Goal: Task Accomplishment & Management: Manage account settings

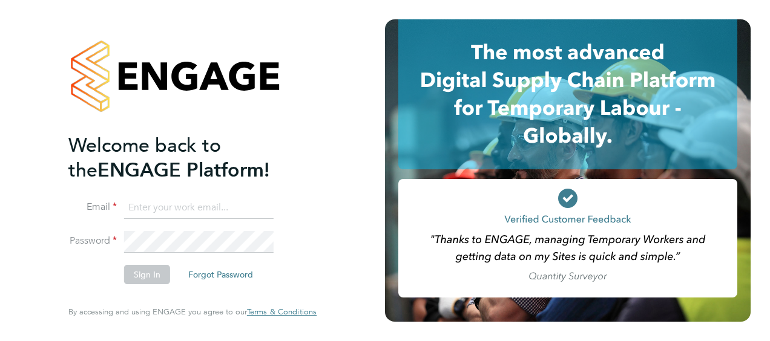
type input "[EMAIL_ADDRESS][DOMAIN_NAME]"
click at [149, 274] on button "Sign In" at bounding box center [147, 274] width 46 height 19
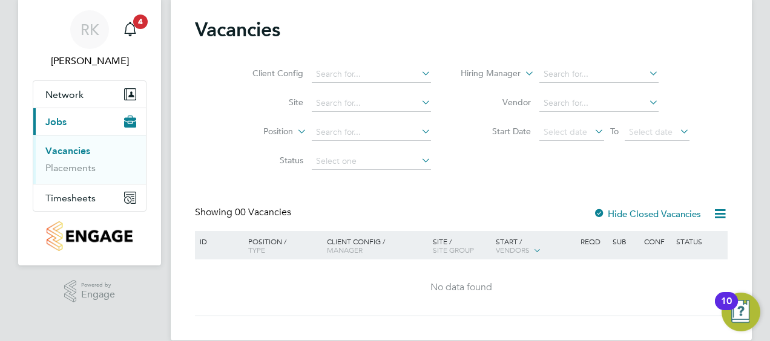
scroll to position [54, 0]
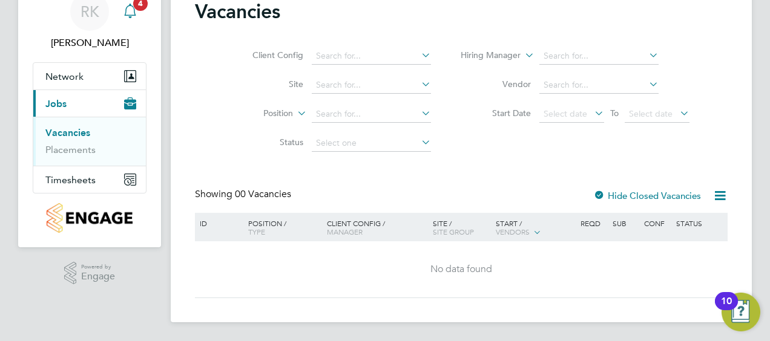
click at [125, 13] on icon "Main navigation" at bounding box center [129, 10] width 11 height 12
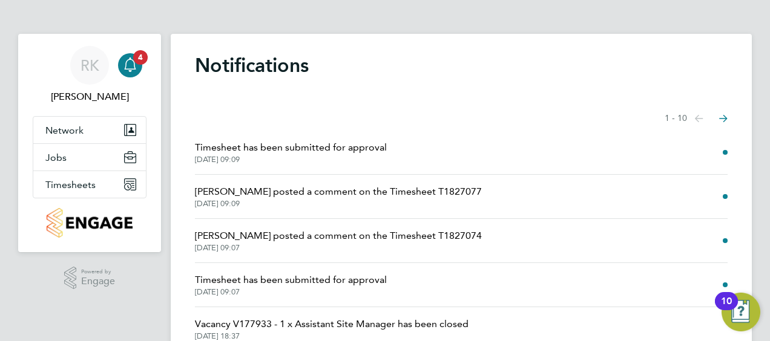
click at [296, 150] on span "Timesheet has been submitted for approval" at bounding box center [291, 147] width 192 height 15
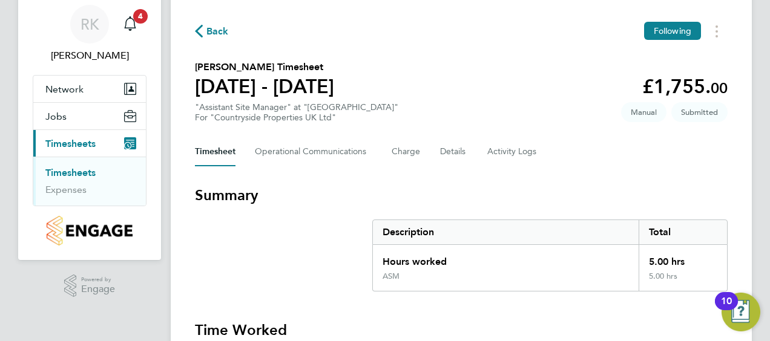
scroll to position [61, 0]
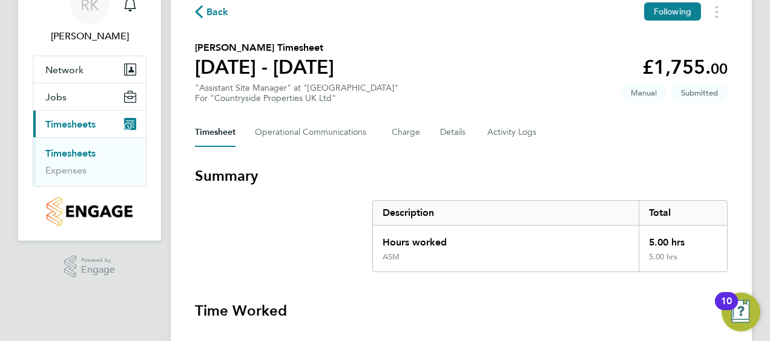
click at [254, 258] on section "Summary Description Total Hours worked 5.00 hrs ASM 5.00 hrs" at bounding box center [461, 219] width 533 height 106
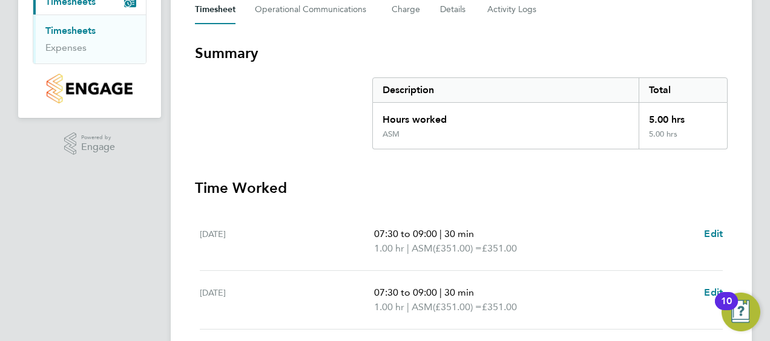
scroll to position [182, 0]
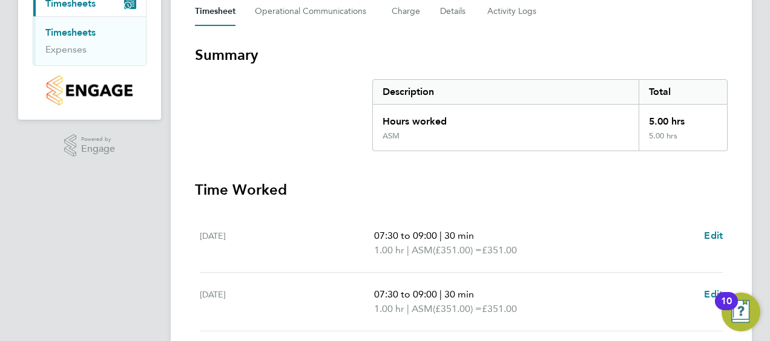
click at [343, 194] on h3 "Time Worked" at bounding box center [461, 189] width 533 height 19
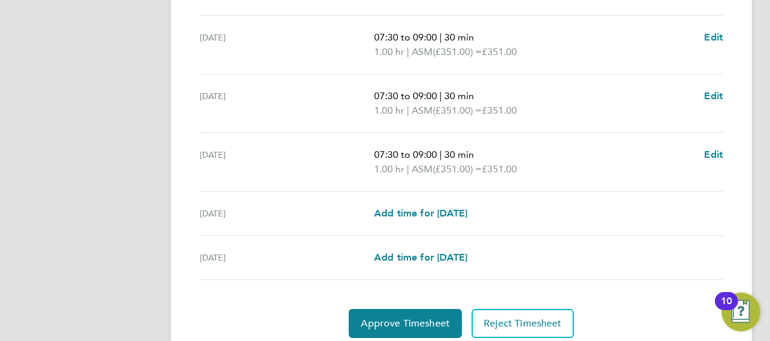
scroll to position [540, 0]
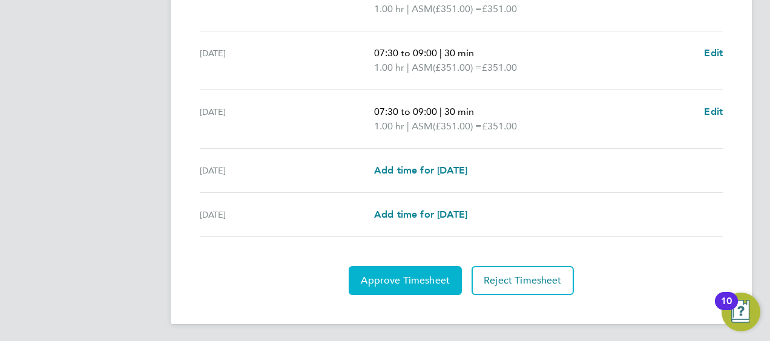
click at [406, 281] on span "Approve Timesheet" at bounding box center [405, 281] width 89 height 12
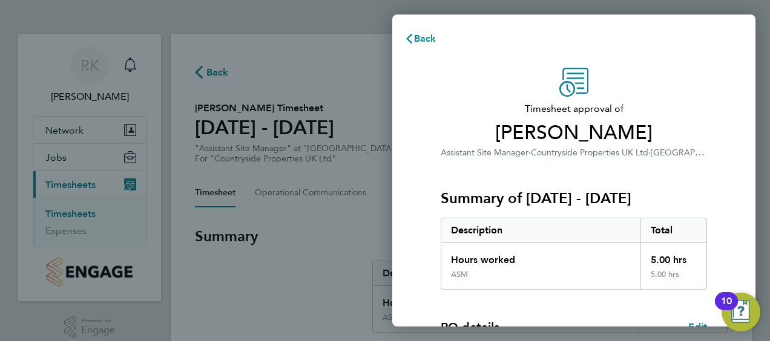
scroll to position [237, 0]
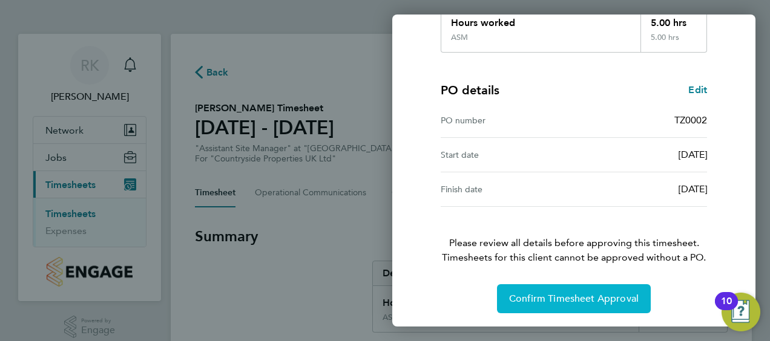
click at [526, 293] on span "Confirm Timesheet Approval" at bounding box center [574, 299] width 130 height 12
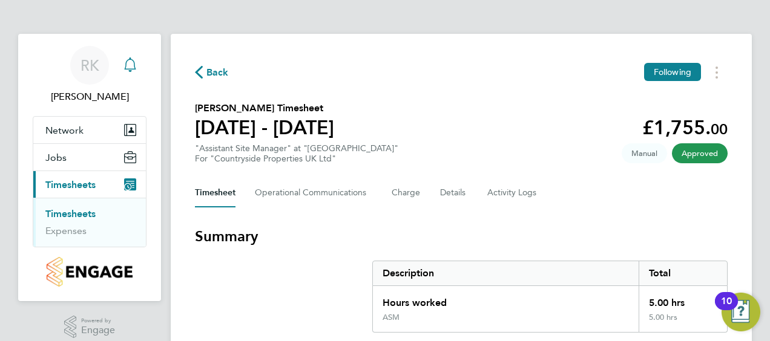
click at [130, 68] on icon "Main navigation" at bounding box center [130, 64] width 15 height 15
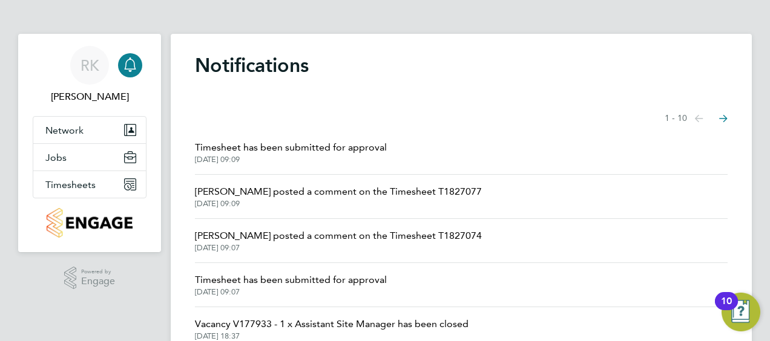
click at [300, 195] on span "Jess Hogan posted a comment on the Timesheet T1827077" at bounding box center [338, 192] width 287 height 15
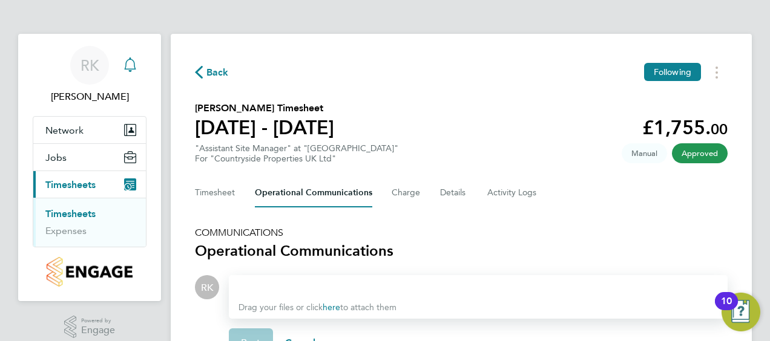
click at [133, 68] on icon "Main navigation" at bounding box center [130, 64] width 15 height 15
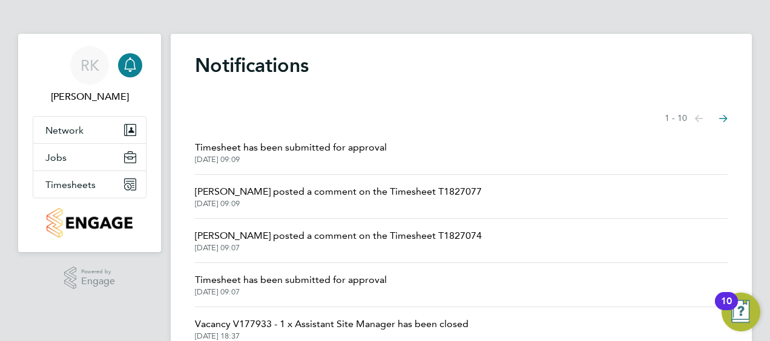
click at [287, 281] on span "Timesheet has been submitted for approval" at bounding box center [291, 280] width 192 height 15
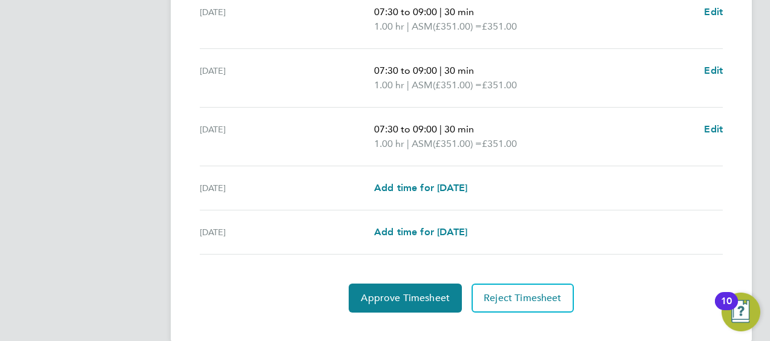
scroll to position [424, 0]
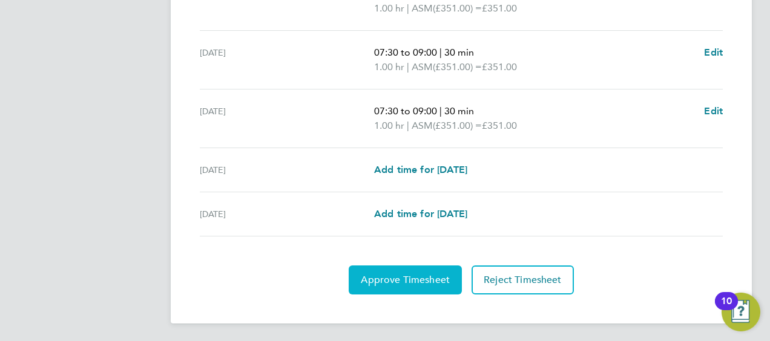
click at [385, 283] on span "Approve Timesheet" at bounding box center [405, 280] width 89 height 12
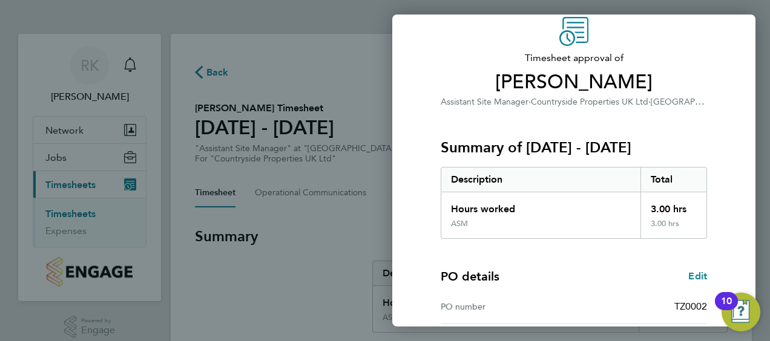
scroll to position [237, 0]
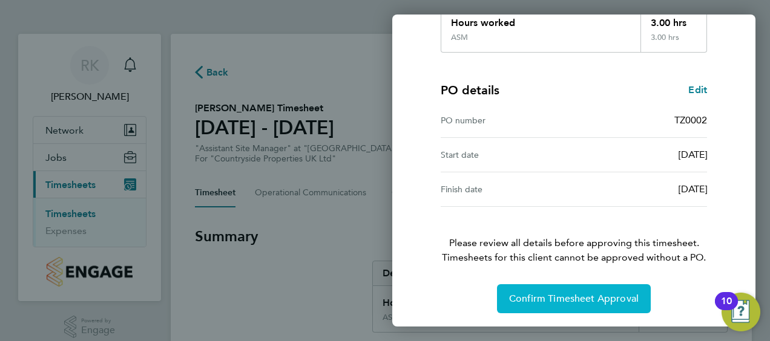
click at [537, 301] on span "Confirm Timesheet Approval" at bounding box center [574, 299] width 130 height 12
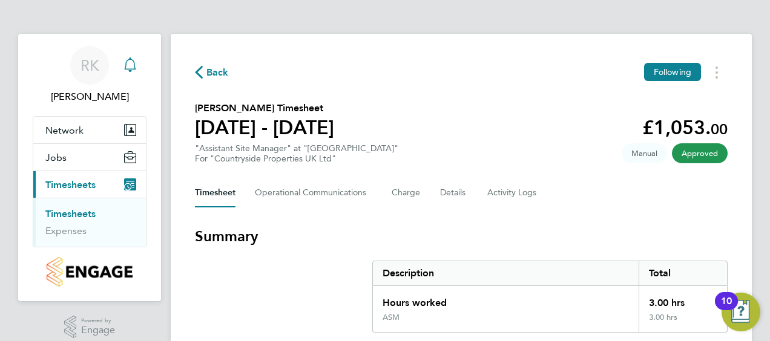
click at [135, 69] on icon "Main navigation" at bounding box center [129, 63] width 11 height 12
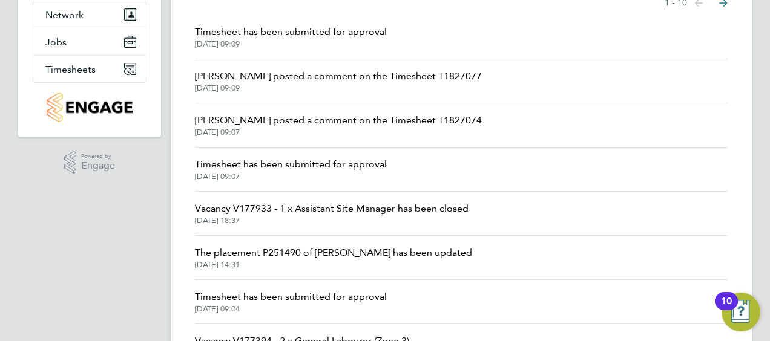
scroll to position [121, 0]
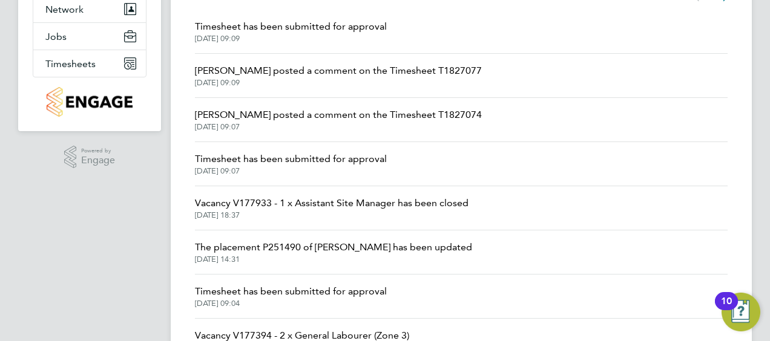
click at [280, 291] on span "Timesheet has been submitted for approval" at bounding box center [291, 291] width 192 height 15
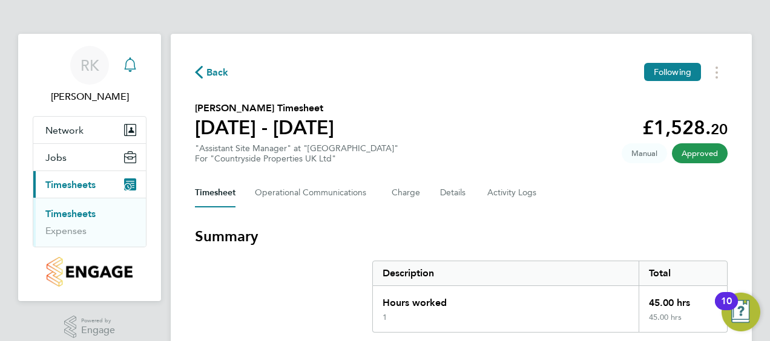
click at [128, 62] on icon "Main navigation" at bounding box center [130, 64] width 15 height 15
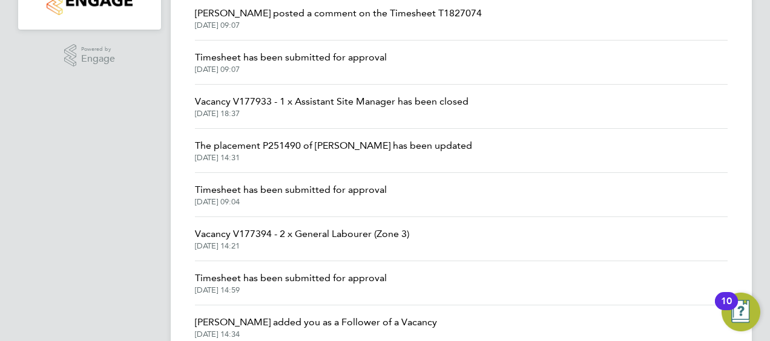
scroll to position [242, 0]
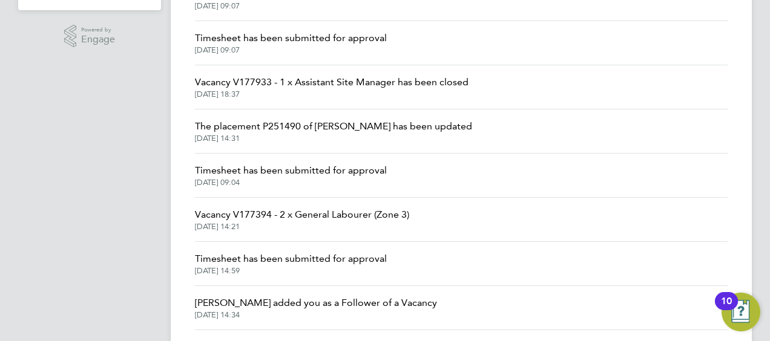
click at [289, 258] on span "Timesheet has been submitted for approval" at bounding box center [291, 259] width 192 height 15
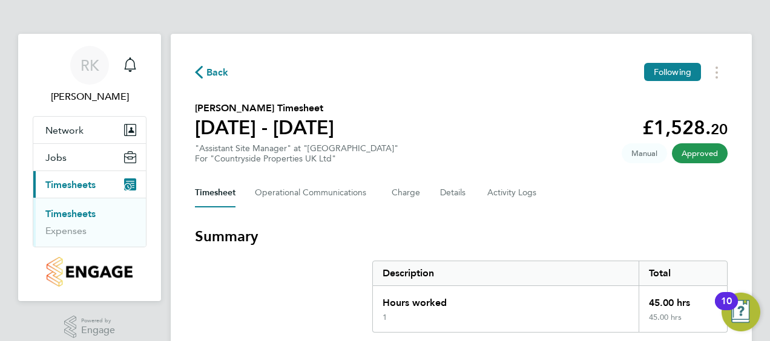
click at [206, 73] on span "Back" at bounding box center [212, 71] width 34 height 11
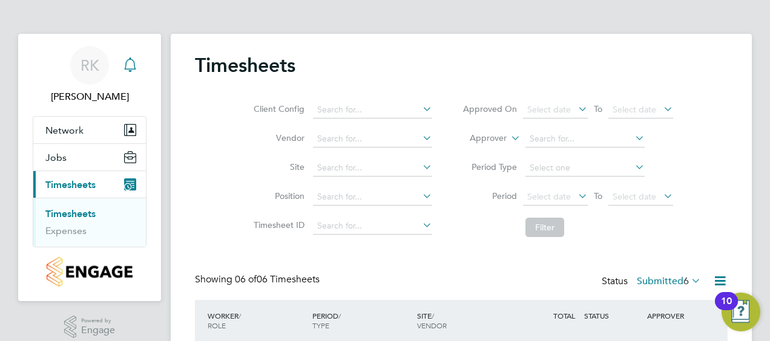
click at [129, 70] on icon "Main navigation" at bounding box center [129, 71] width 3 height 2
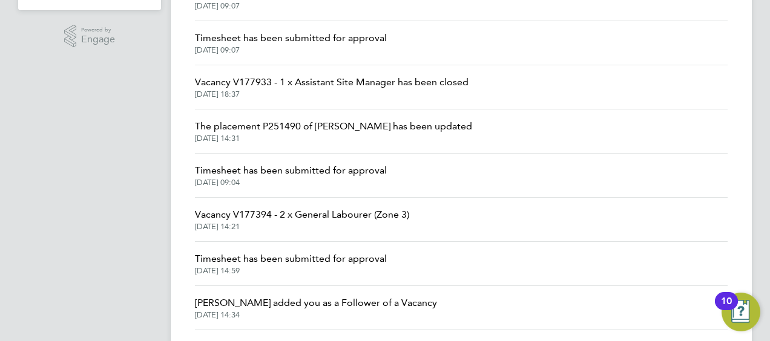
click at [297, 169] on span "Timesheet has been submitted for approval" at bounding box center [291, 170] width 192 height 15
